Goal: Transaction & Acquisition: Purchase product/service

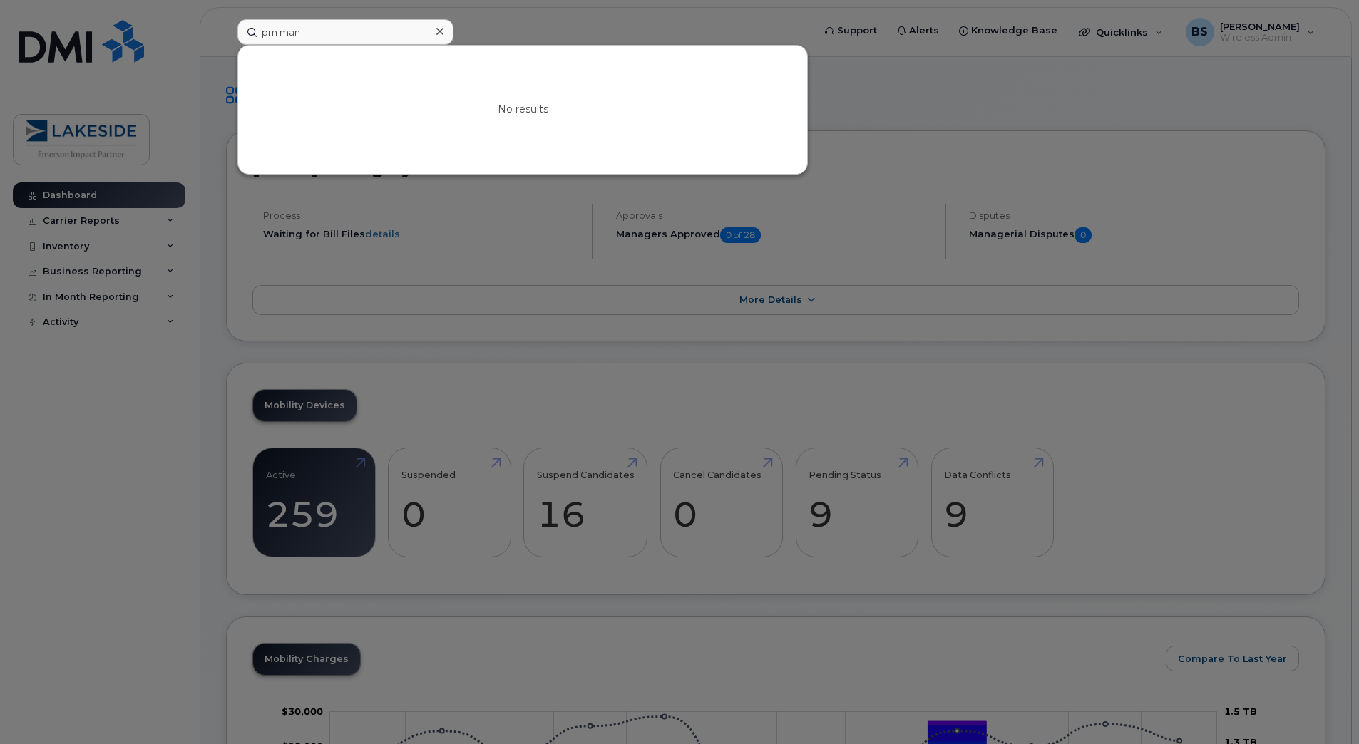
type input "pm ma"
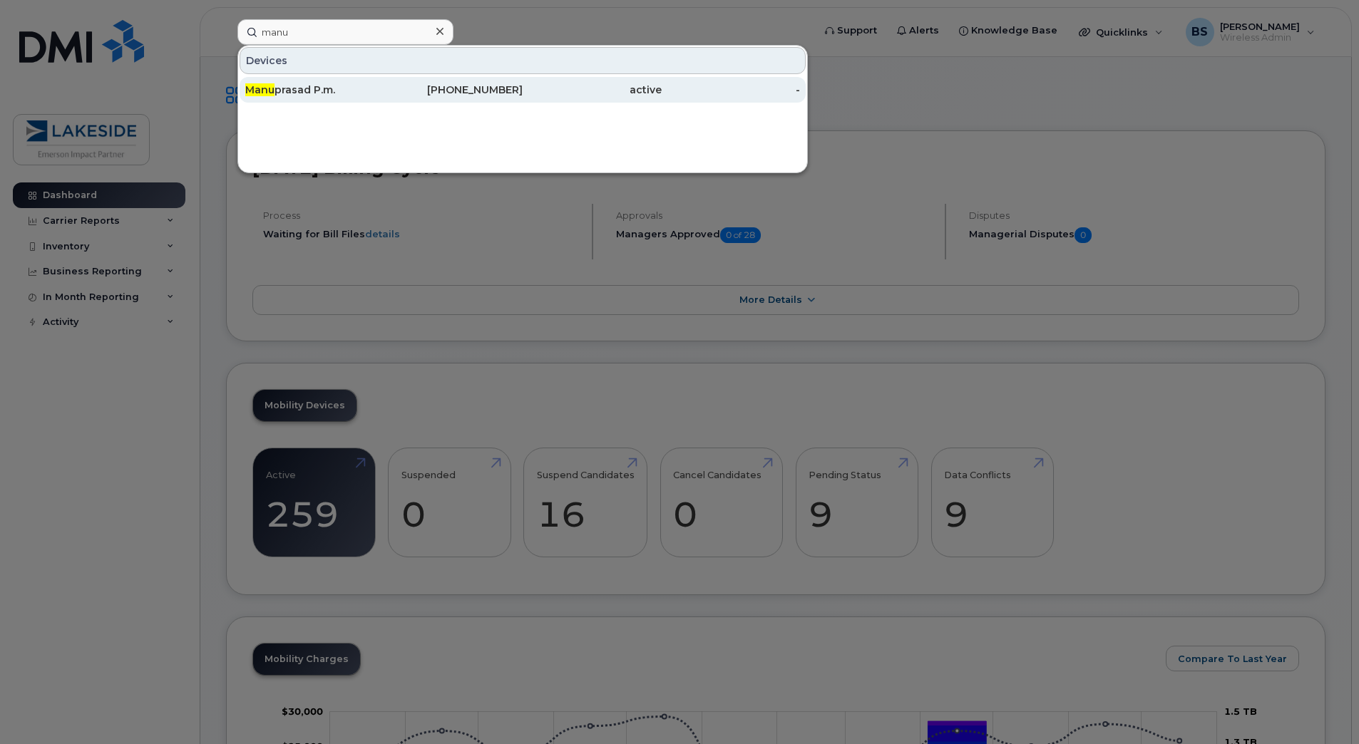
type input "manu"
click at [325, 88] on div "Manu prasad P.m." at bounding box center [314, 90] width 139 height 14
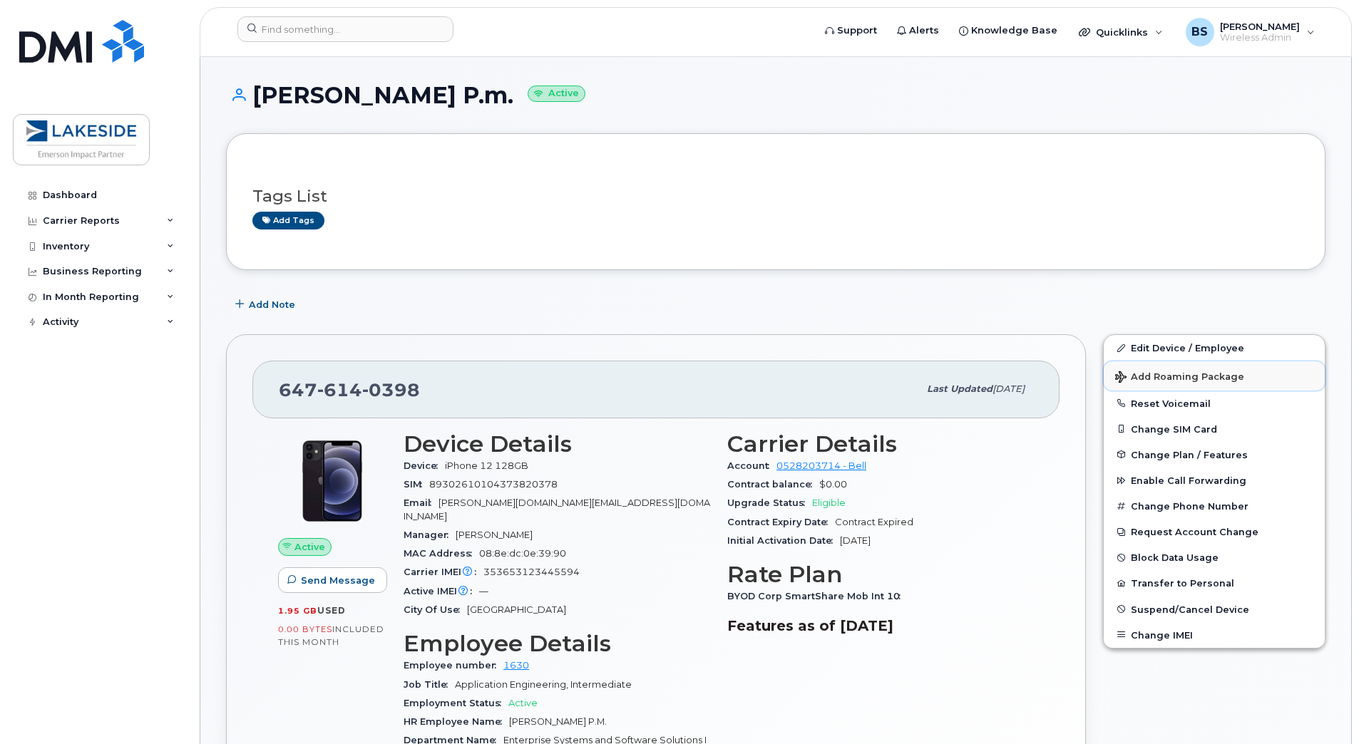
click at [1166, 379] on span "Add Roaming Package" at bounding box center [1179, 378] width 129 height 14
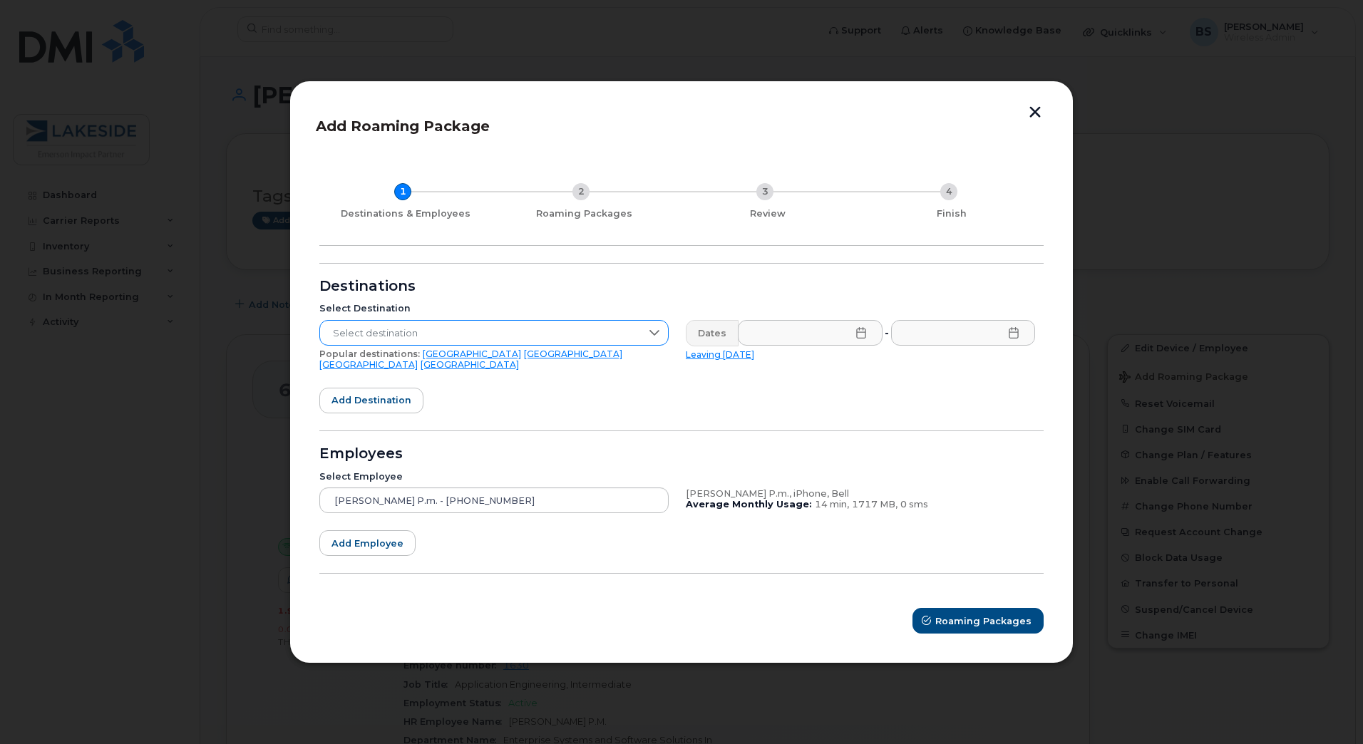
click at [525, 340] on span "Select destination" at bounding box center [480, 334] width 321 height 26
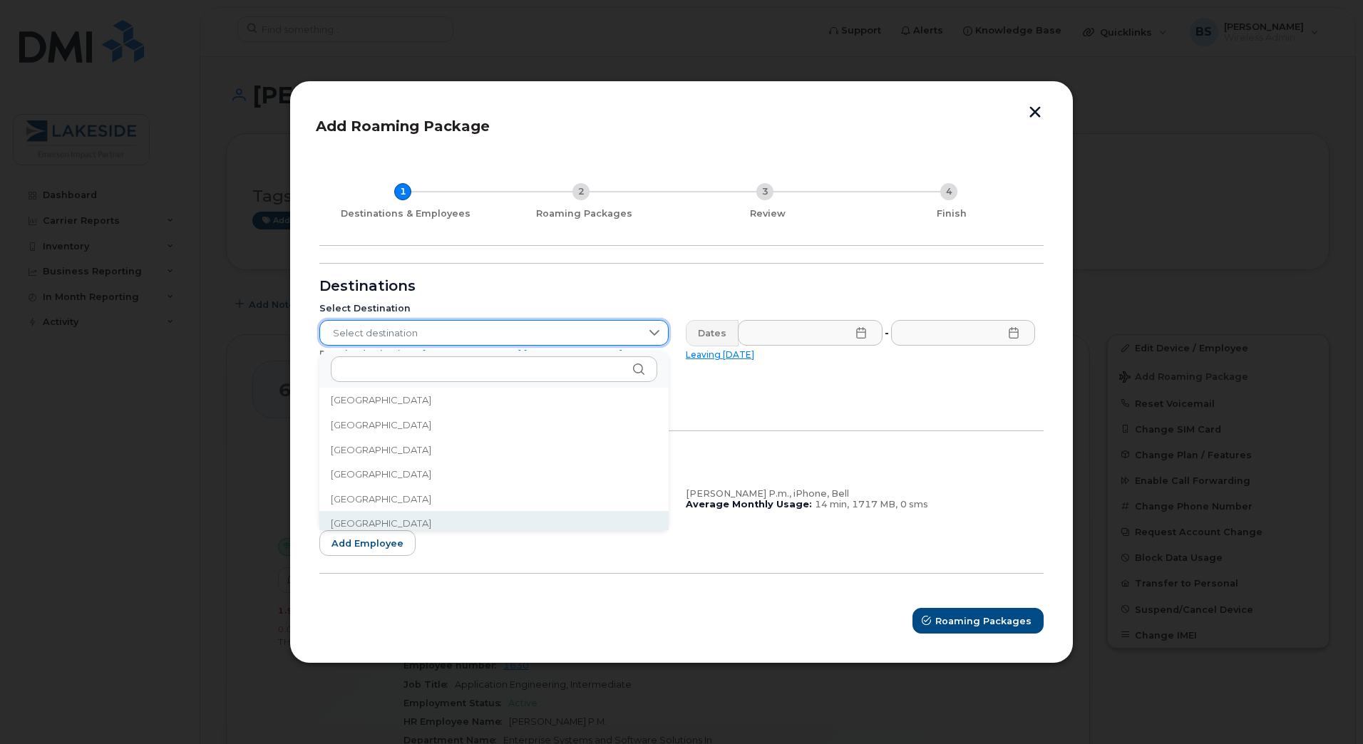
scroll to position [2081, 0]
click at [408, 525] on li "[GEOGRAPHIC_DATA]" at bounding box center [493, 517] width 349 height 25
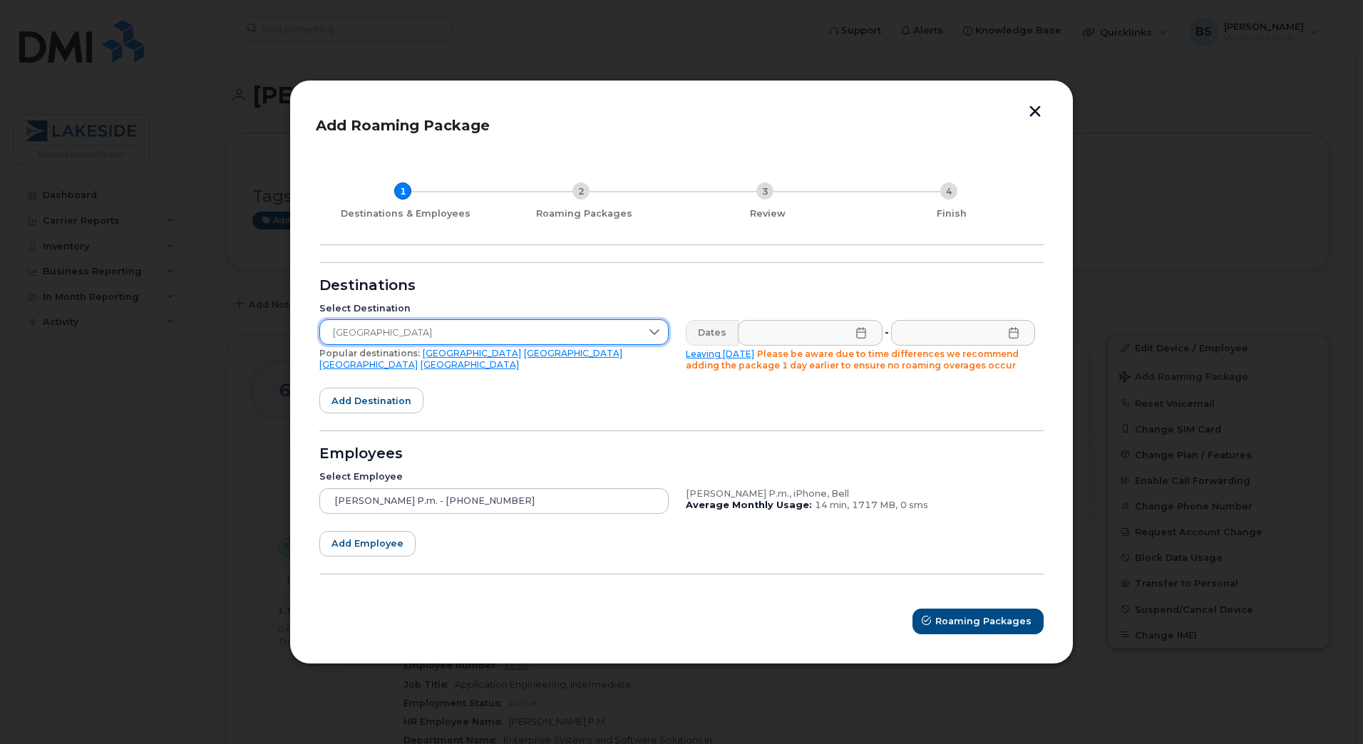
click at [859, 337] on icon at bounding box center [860, 332] width 11 height 11
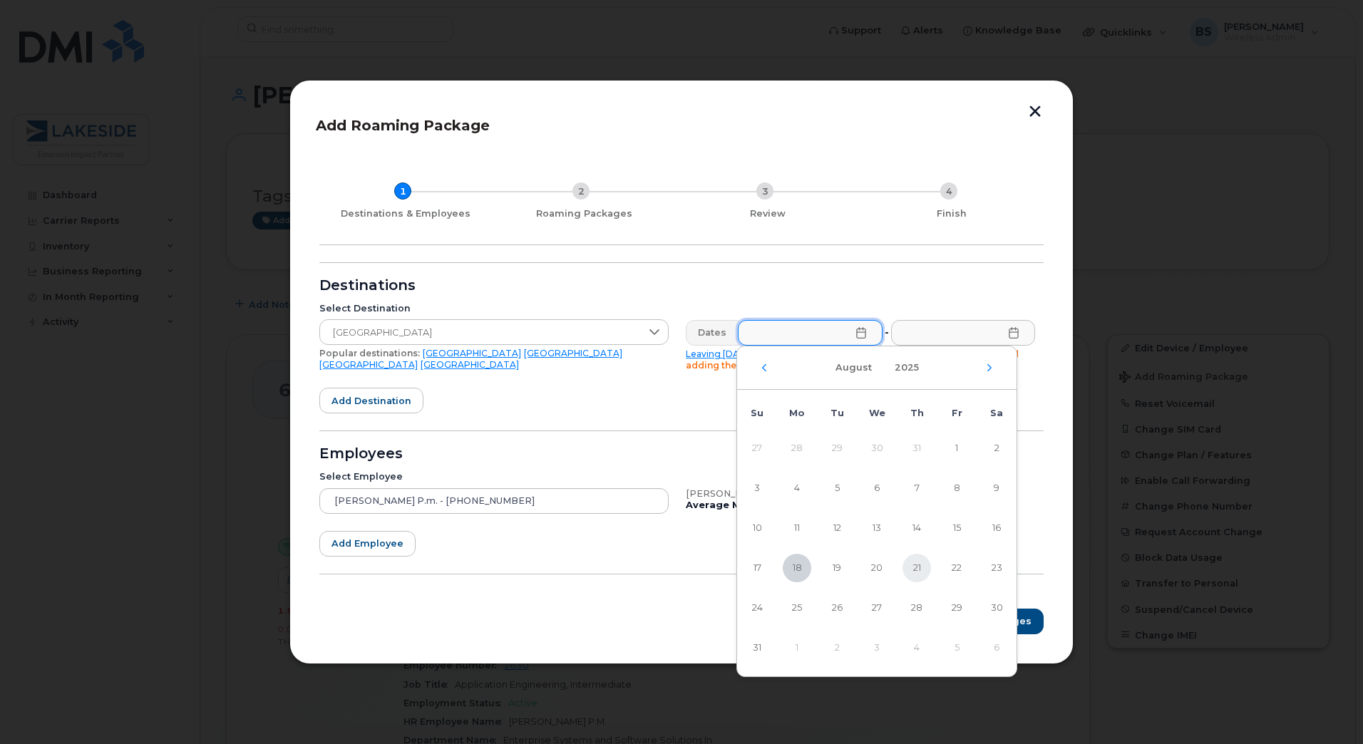
click at [927, 572] on span "21" at bounding box center [917, 568] width 29 height 29
type input "[DATE]"
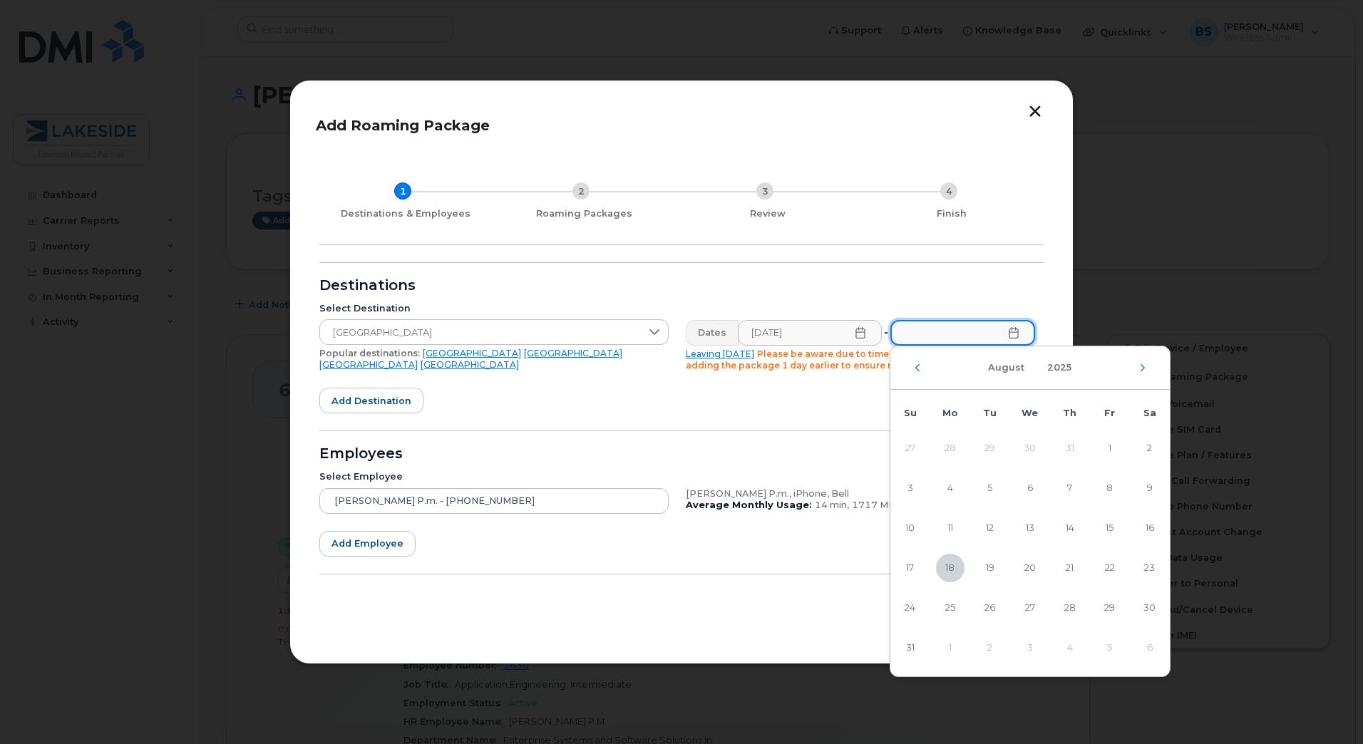
click at [1020, 334] on input "text" at bounding box center [962, 333] width 145 height 26
click at [1146, 363] on div "[DATE]" at bounding box center [1029, 367] width 279 height 43
click at [1141, 366] on icon "Next Month" at bounding box center [1142, 367] width 9 height 11
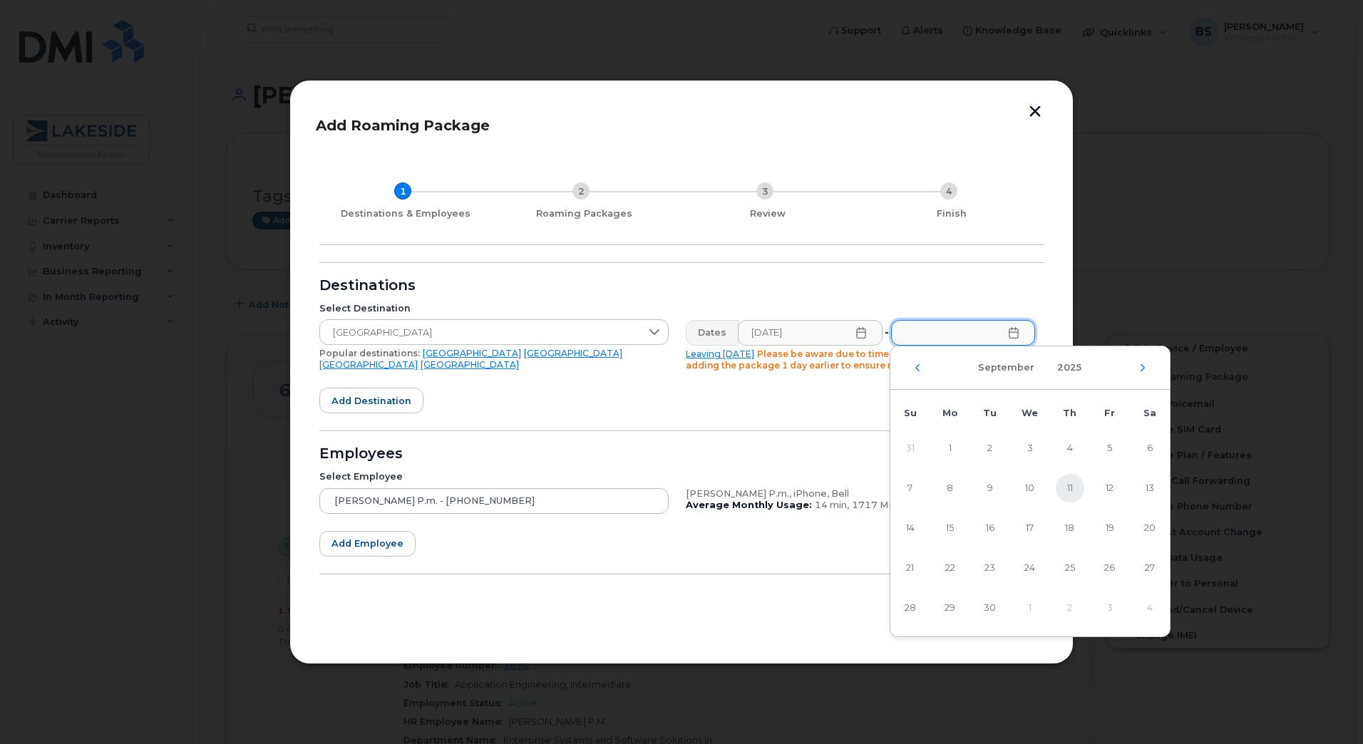
click at [1075, 493] on span "11" at bounding box center [1070, 488] width 29 height 29
type input "[DATE]"
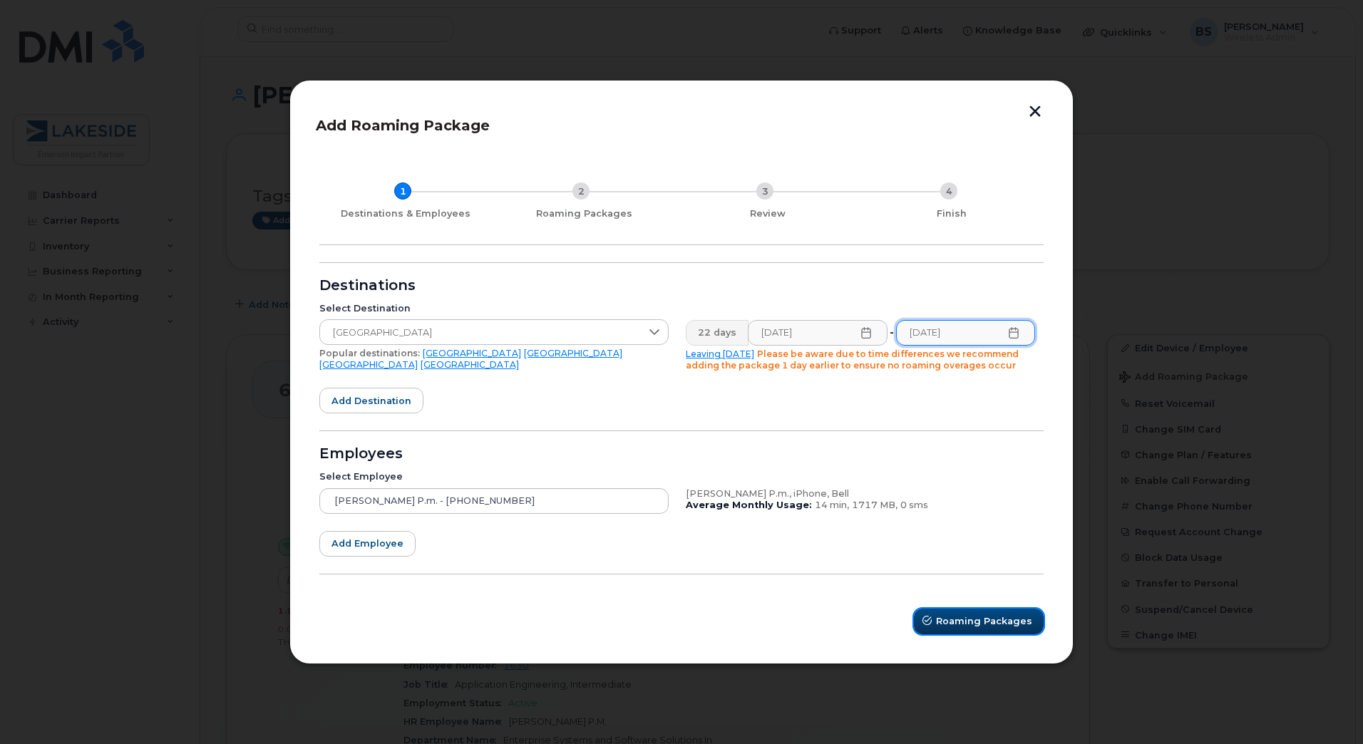
click at [977, 625] on span "Roaming Packages" at bounding box center [984, 622] width 96 height 14
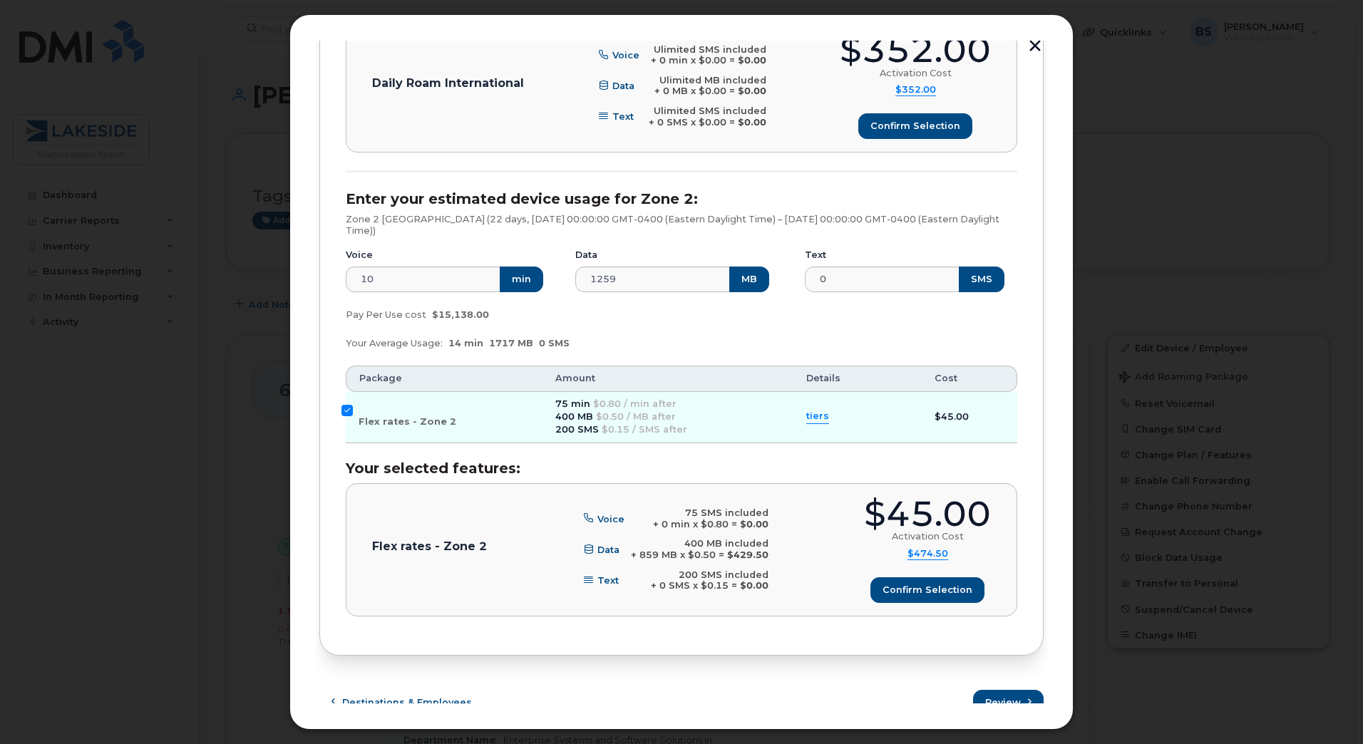
scroll to position [552, 0]
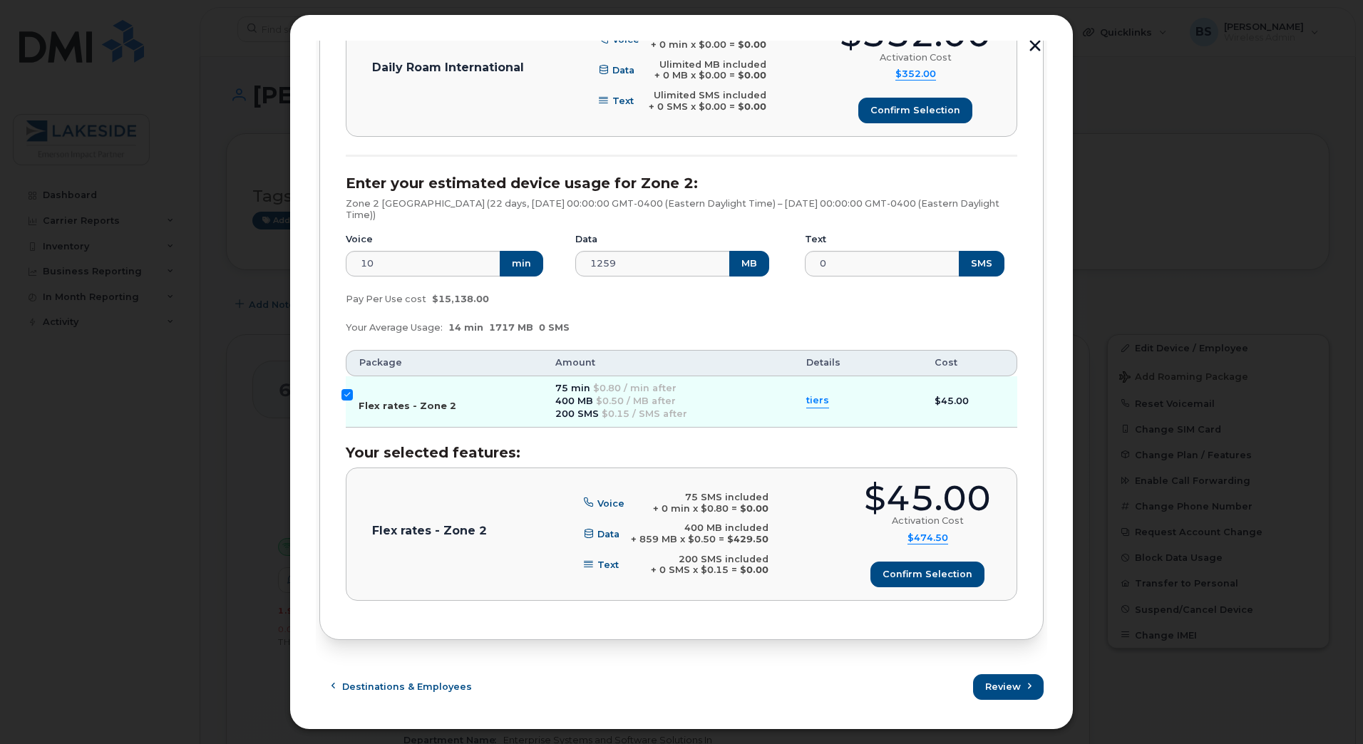
click at [344, 394] on input "Flex rates - Zone 2" at bounding box center [346, 394] width 11 height 11
checkbox input "false"
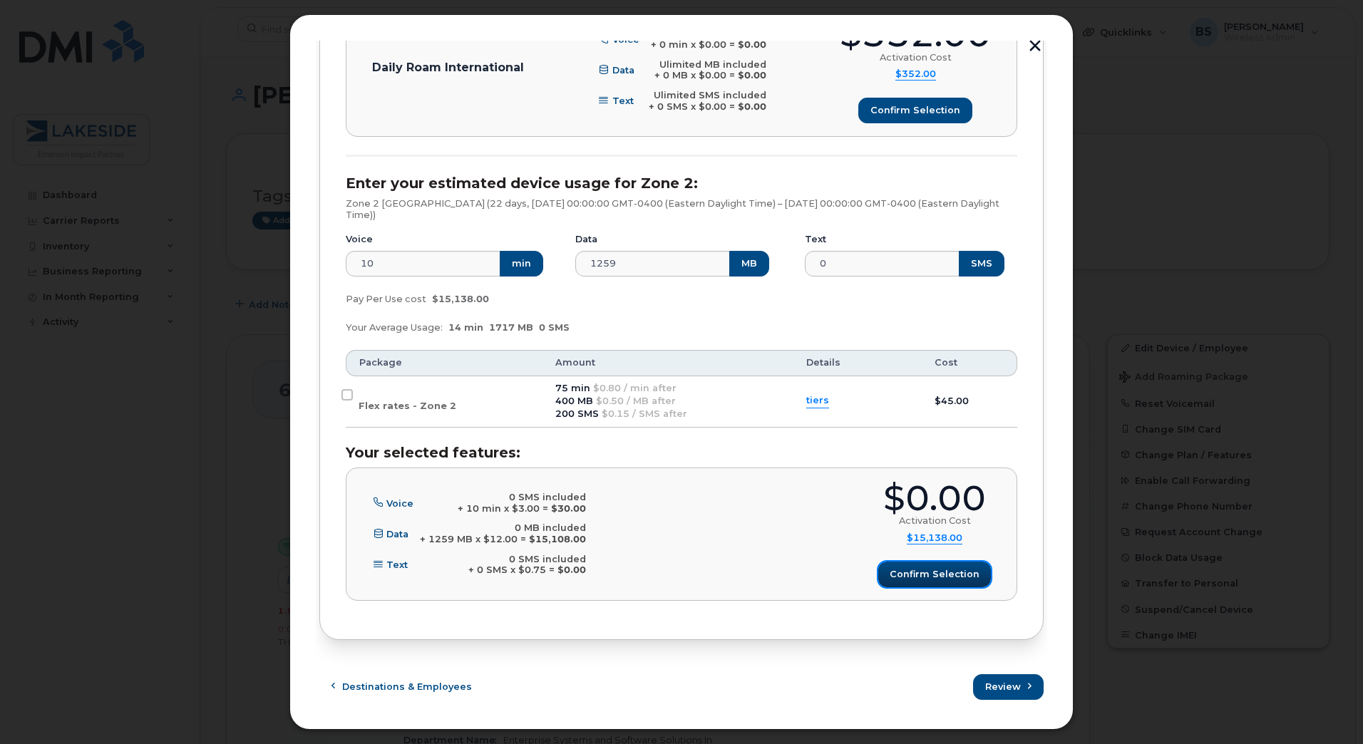
click at [928, 566] on button "Confirm selection" at bounding box center [934, 575] width 113 height 26
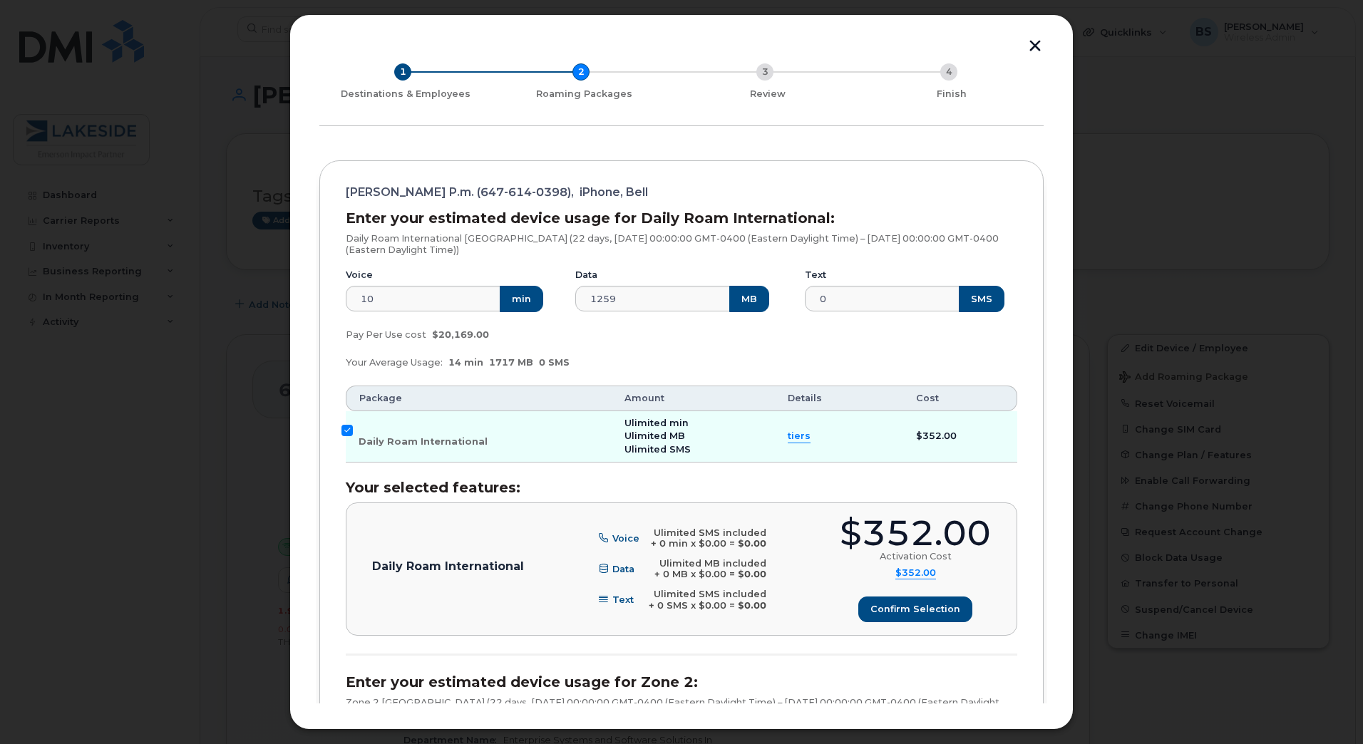
scroll to position [54, 0]
click at [552, 236] on p "Daily Roam International [GEOGRAPHIC_DATA] (22 days, [DATE] 00:00:00 GMT-0400 (…" at bounding box center [682, 243] width 672 height 22
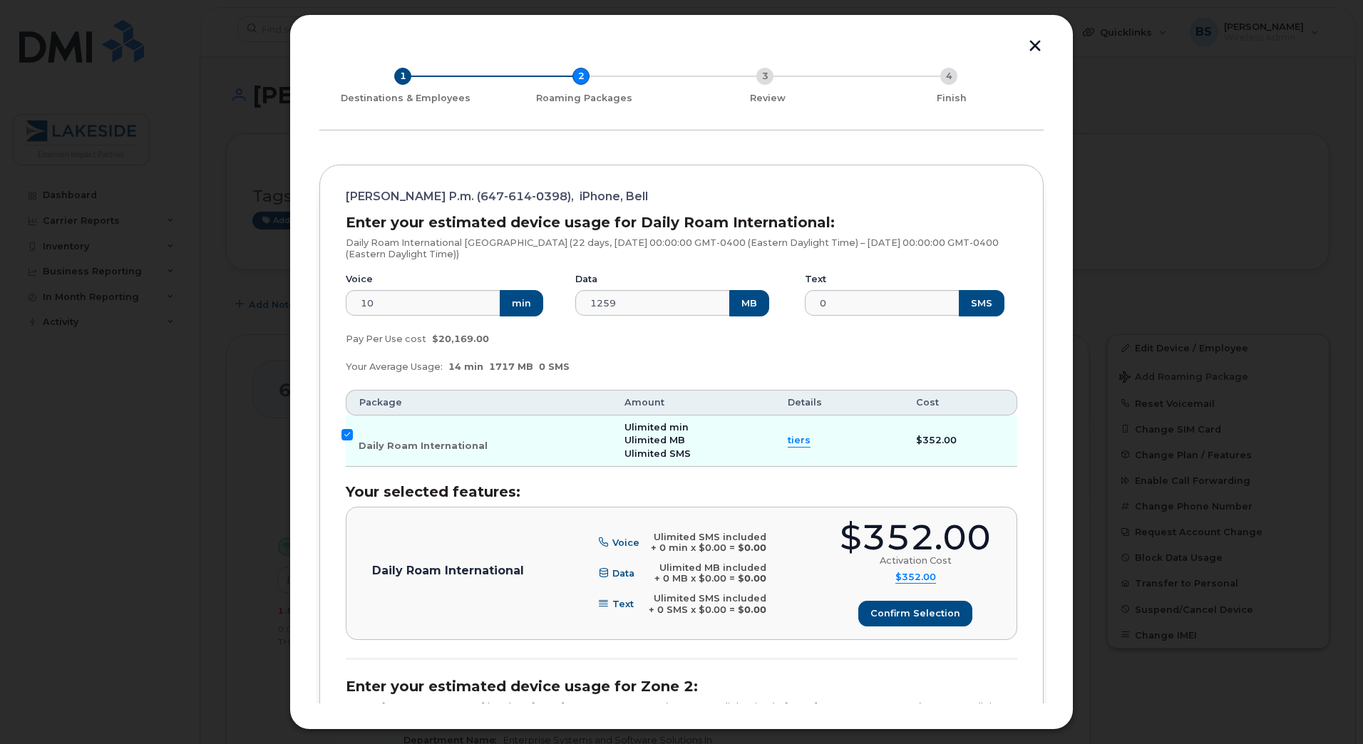
scroll to position [0, 0]
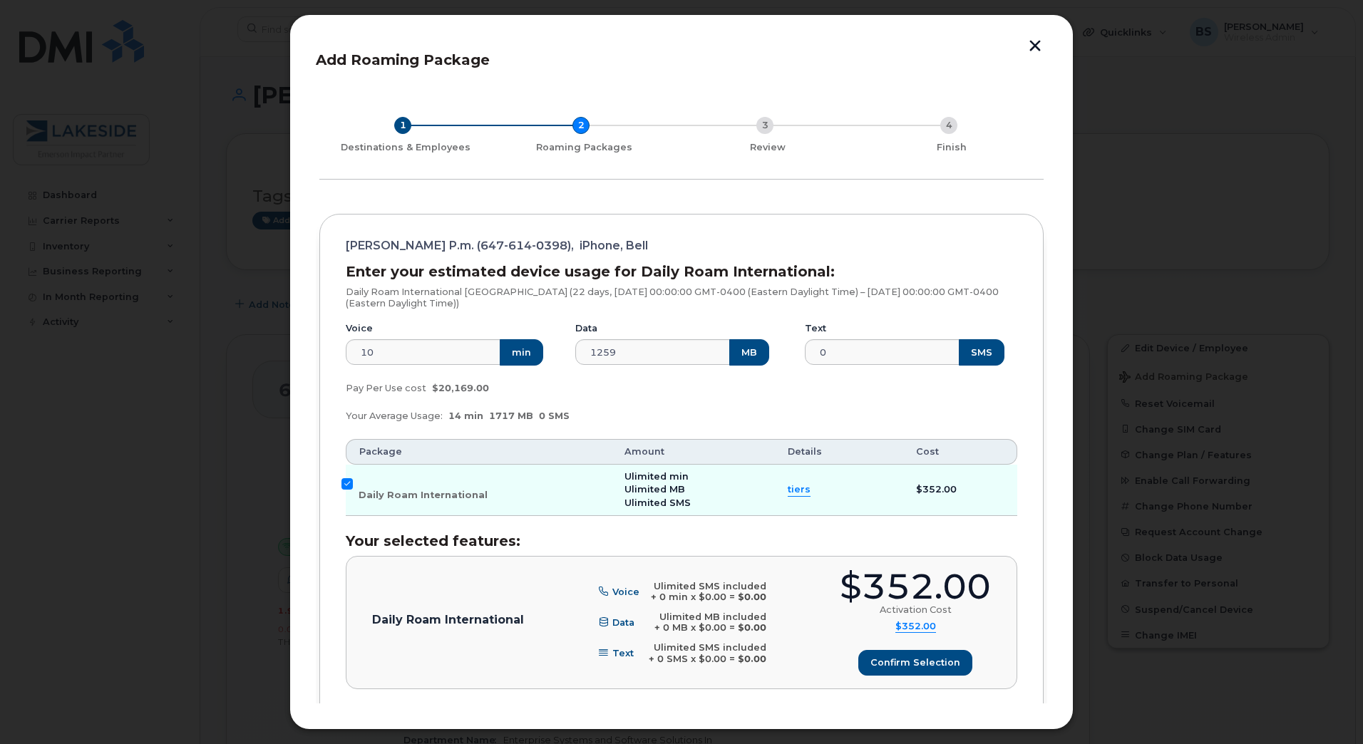
click at [404, 130] on div "1" at bounding box center [402, 125] width 17 height 17
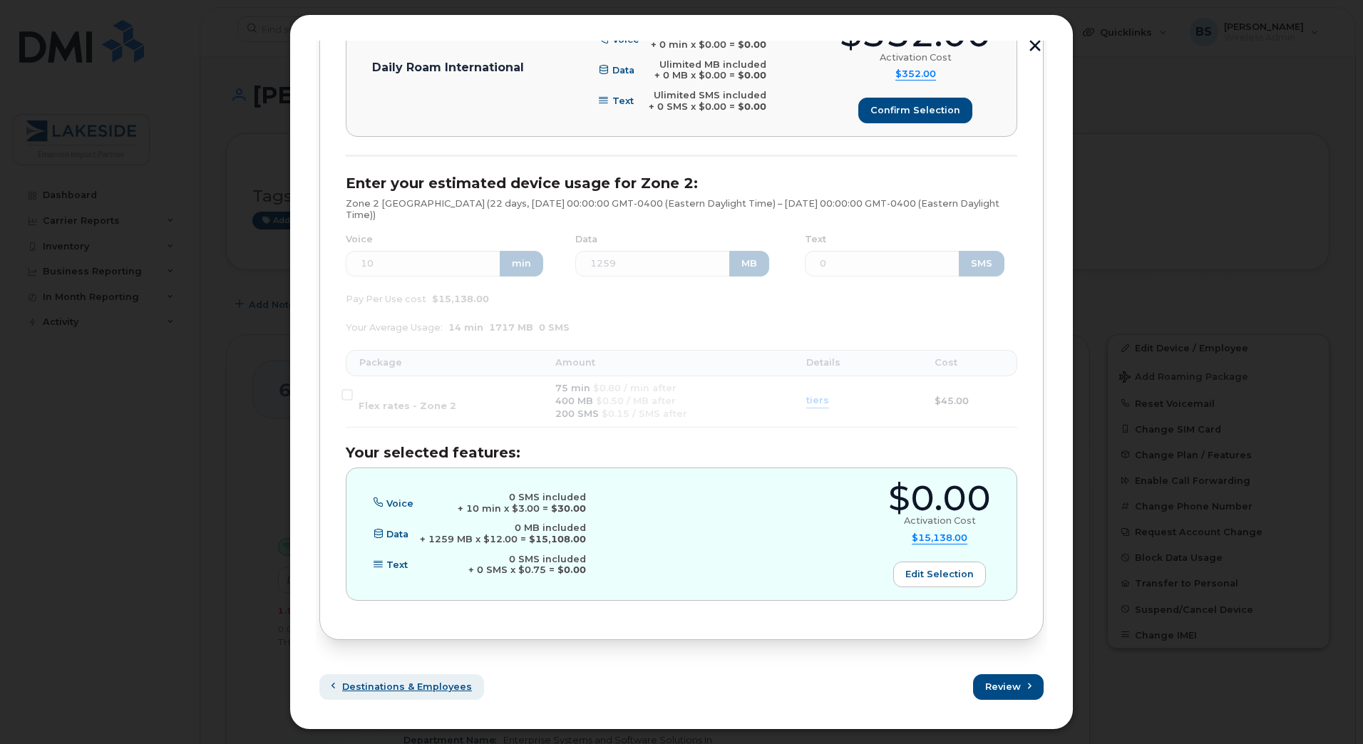
click at [404, 693] on span "Destinations & Employees" at bounding box center [407, 687] width 130 height 14
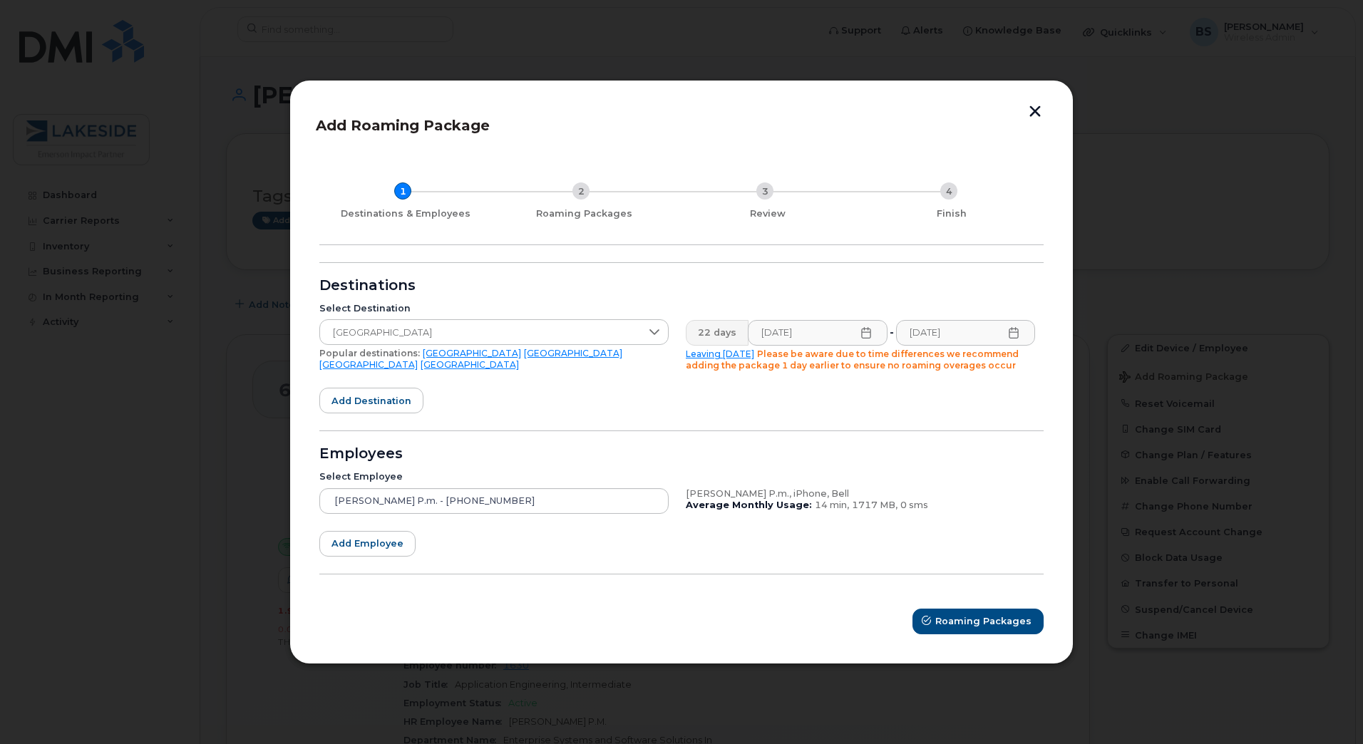
scroll to position [0, 0]
click at [865, 338] on icon at bounding box center [865, 332] width 9 height 11
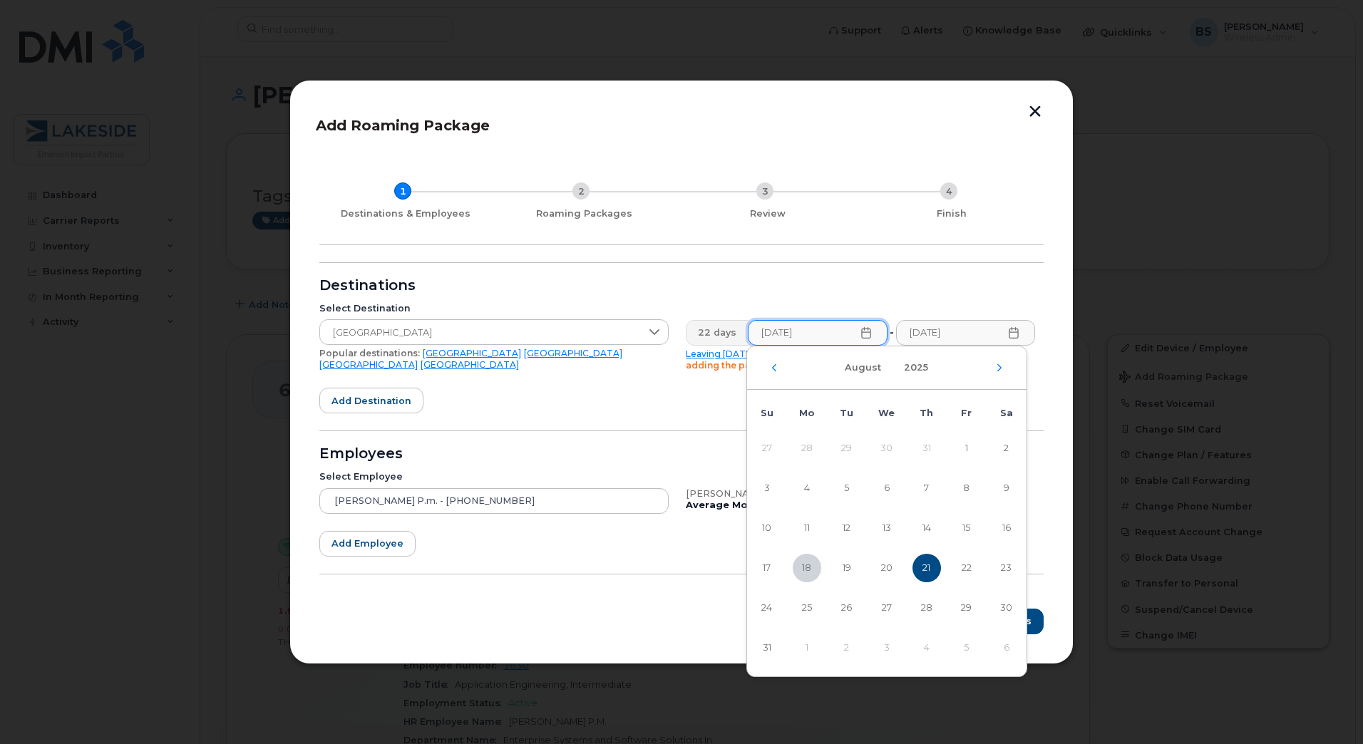
click at [865, 338] on icon at bounding box center [865, 332] width 9 height 11
